Goal: Find specific page/section: Find specific page/section

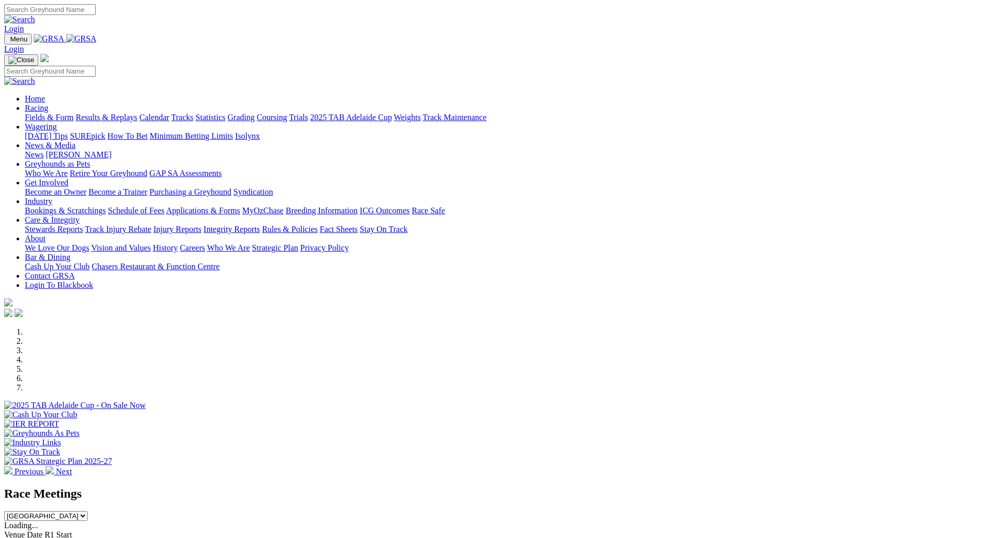
click at [169, 113] on link "Calendar" at bounding box center [154, 117] width 30 height 9
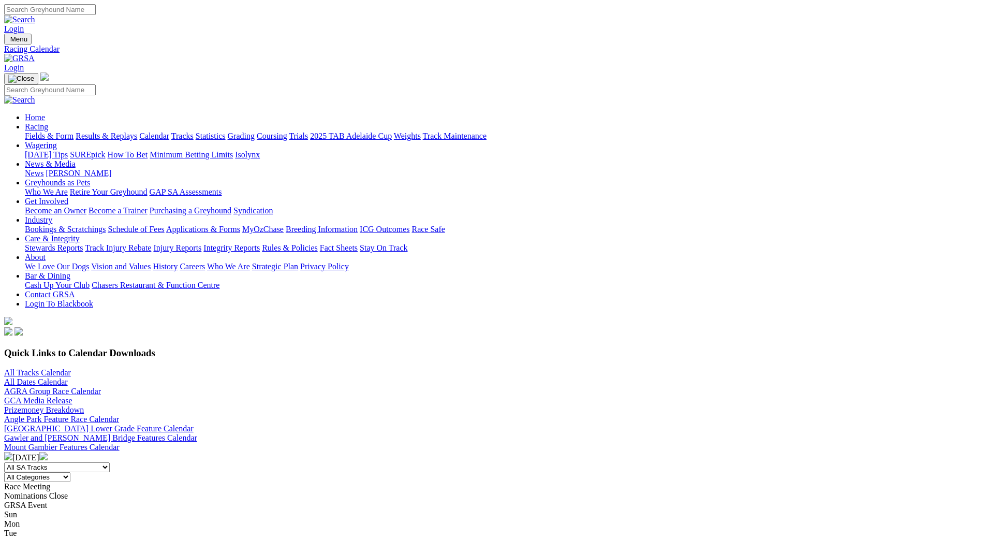
click at [48, 452] on img at bounding box center [43, 456] width 8 height 8
click at [73, 131] on link "Fields & Form" at bounding box center [49, 135] width 49 height 9
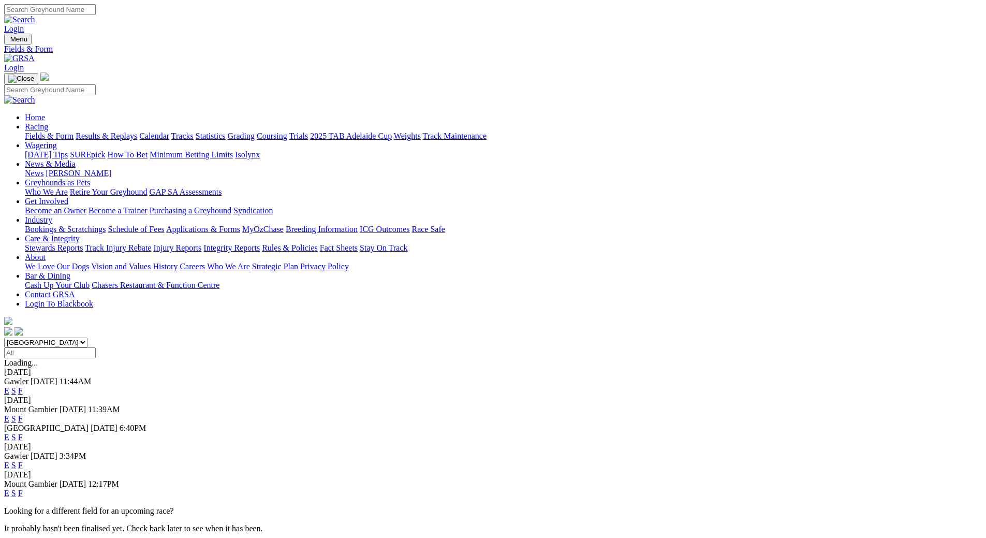
click at [23, 461] on link "F" at bounding box center [20, 465] width 5 height 9
click at [23, 489] on link "F" at bounding box center [20, 493] width 5 height 9
